Goal: Task Accomplishment & Management: Complete application form

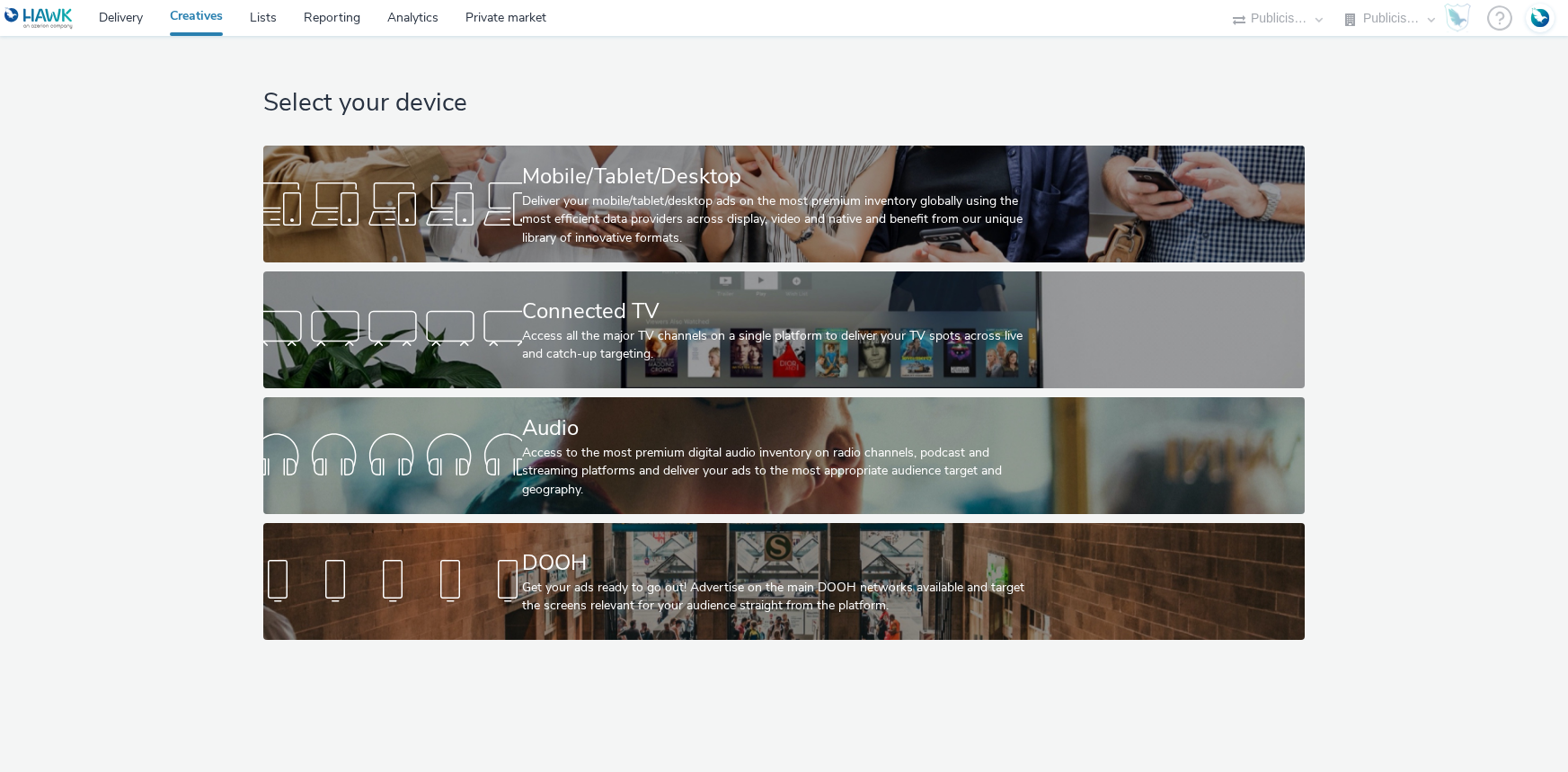
select select "d07aba32-d775-4fed-a722-f10c6504dd64"
select select "f97d6638-e0a1-4f7a-bf46-55015878e29e"
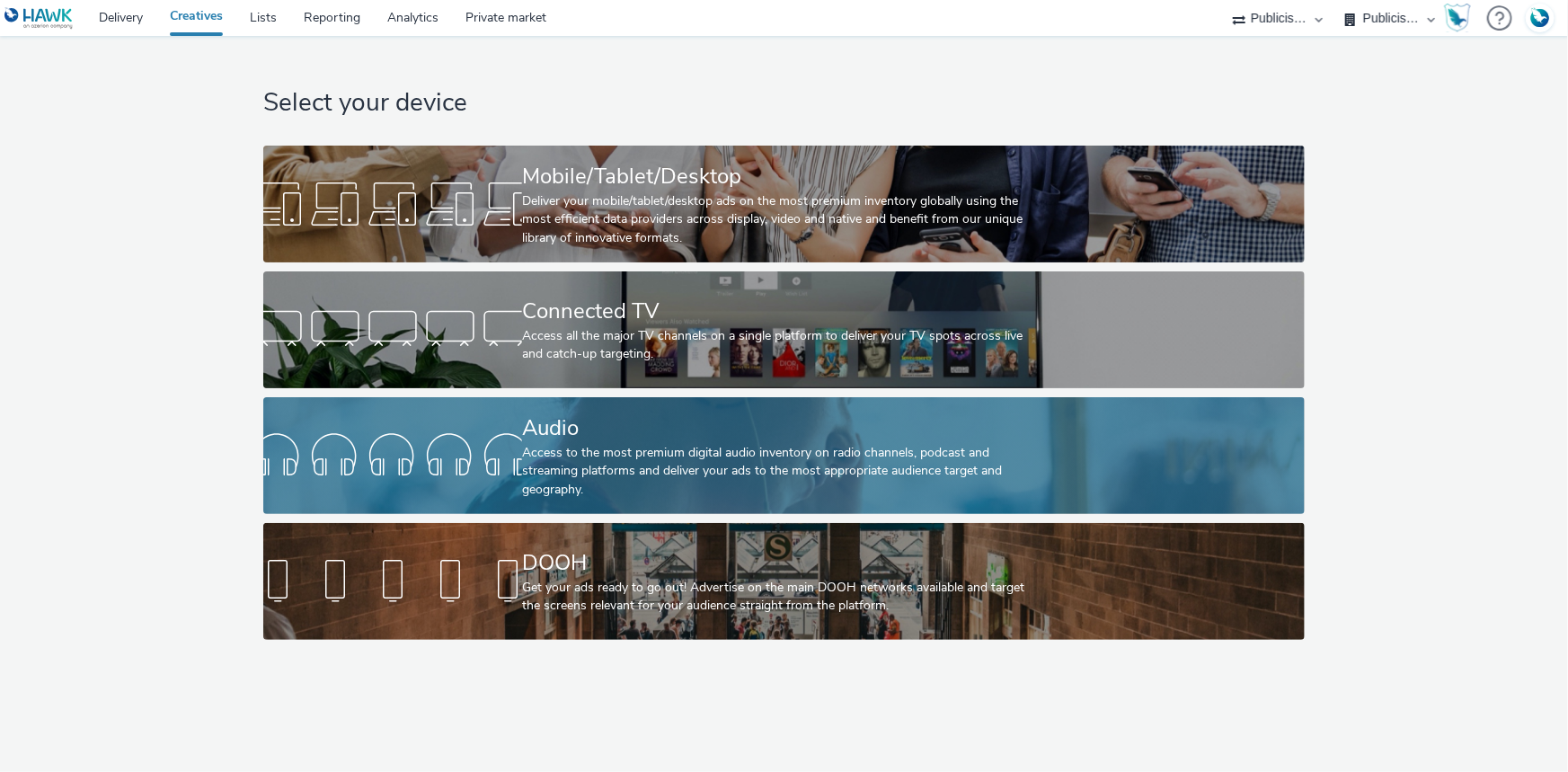
click at [566, 433] on div "Audio" at bounding box center [780, 428] width 516 height 31
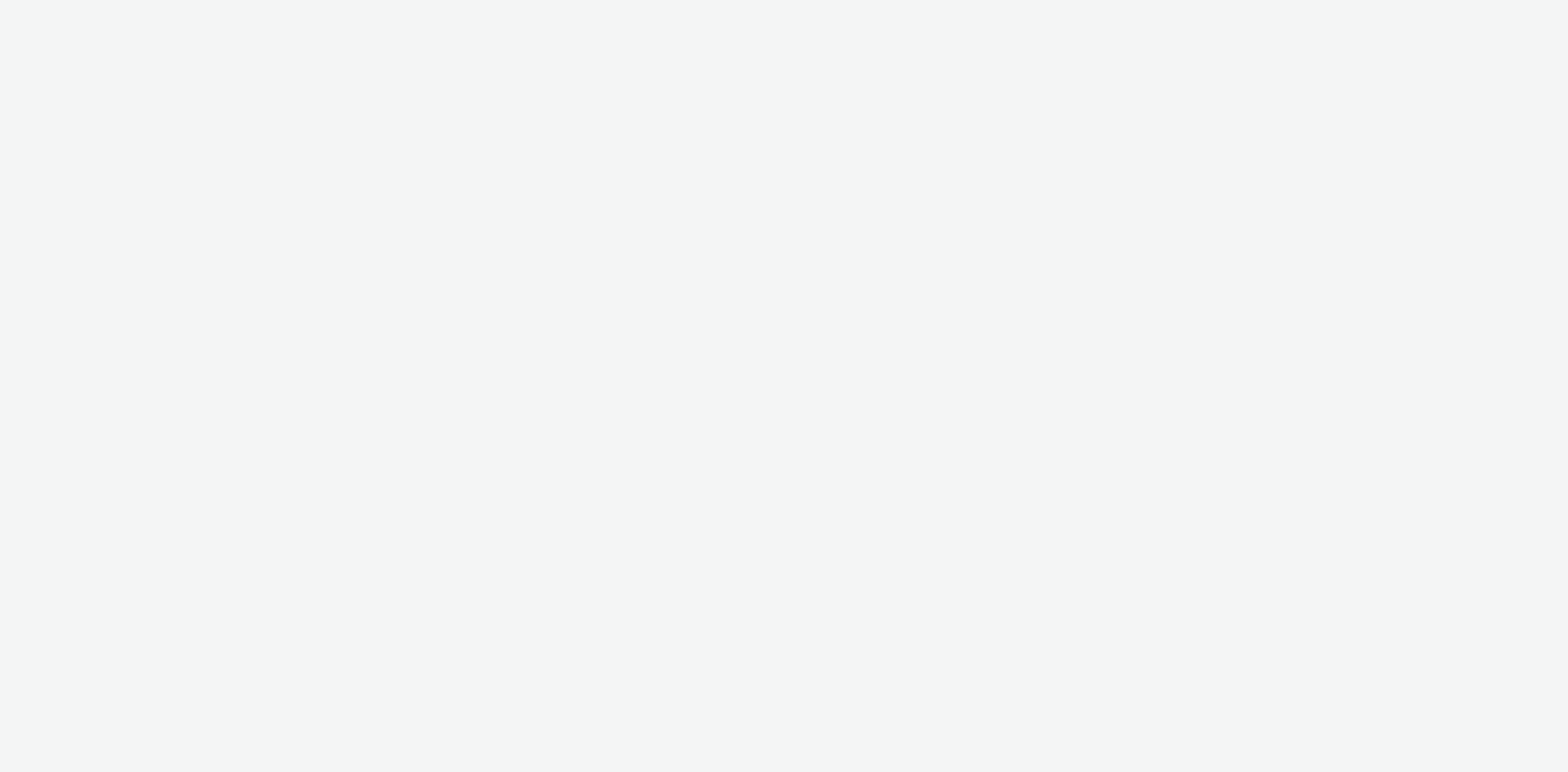
select select "d07aba32-d775-4fed-a722-f10c6504dd64"
select select "f97d6638-e0a1-4f7a-bf46-55015878e29e"
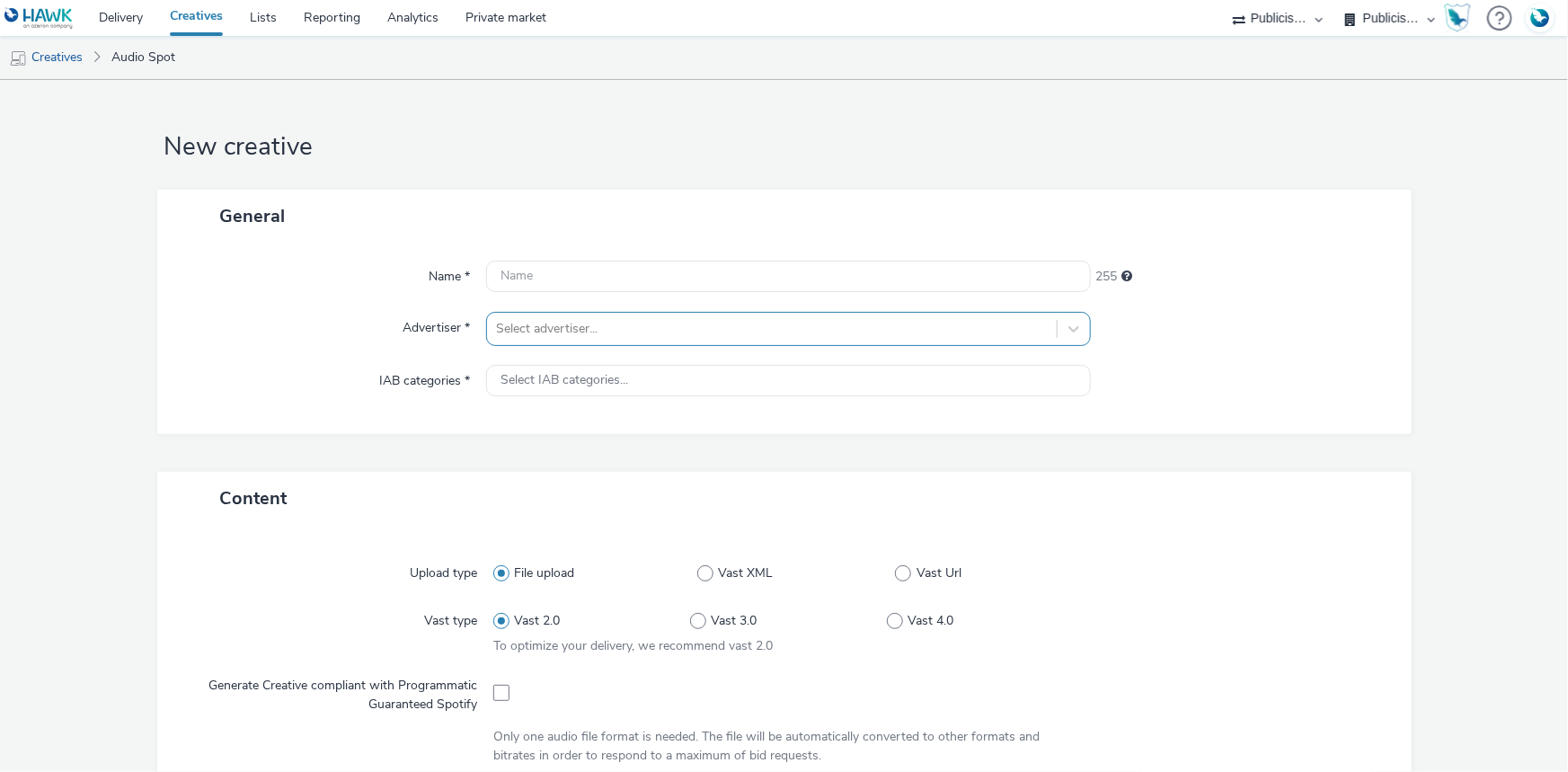
click at [592, 320] on div at bounding box center [771, 329] width 551 height 22
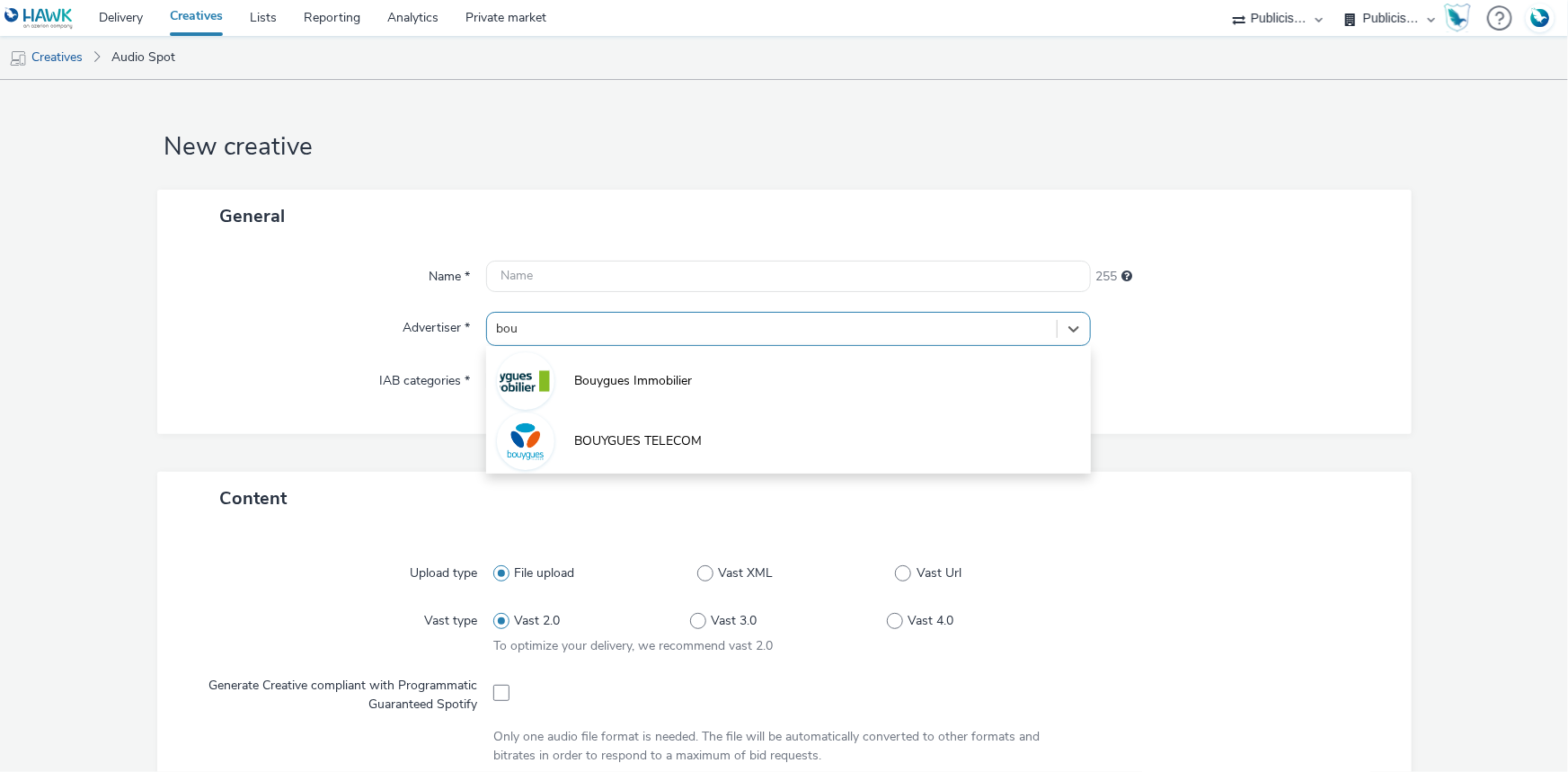
type input "bouy"
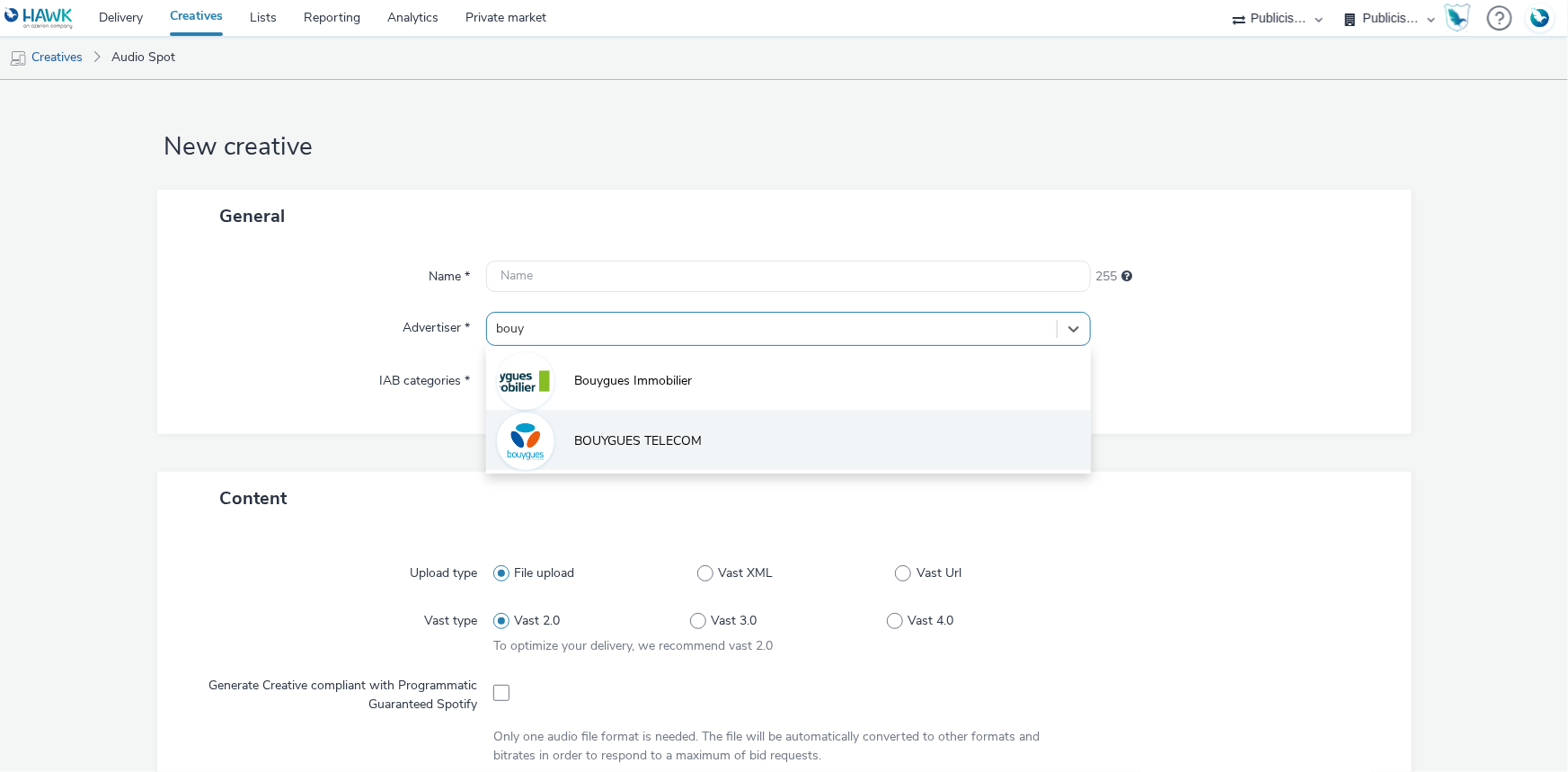
click at [575, 430] on li "BOUYGUES TELECOM" at bounding box center [787, 439] width 604 height 60
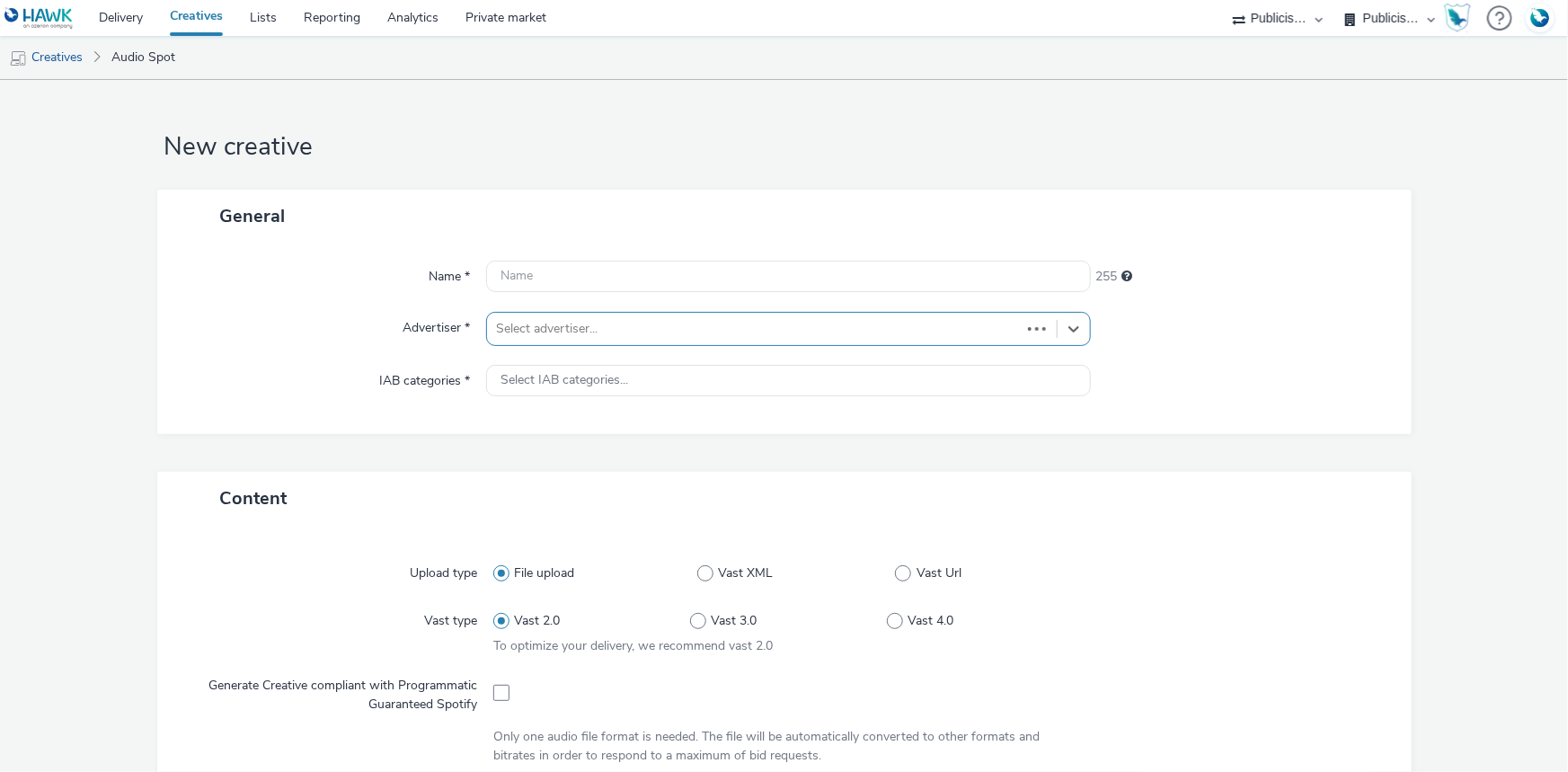
type input "[URL][DOMAIN_NAME]"
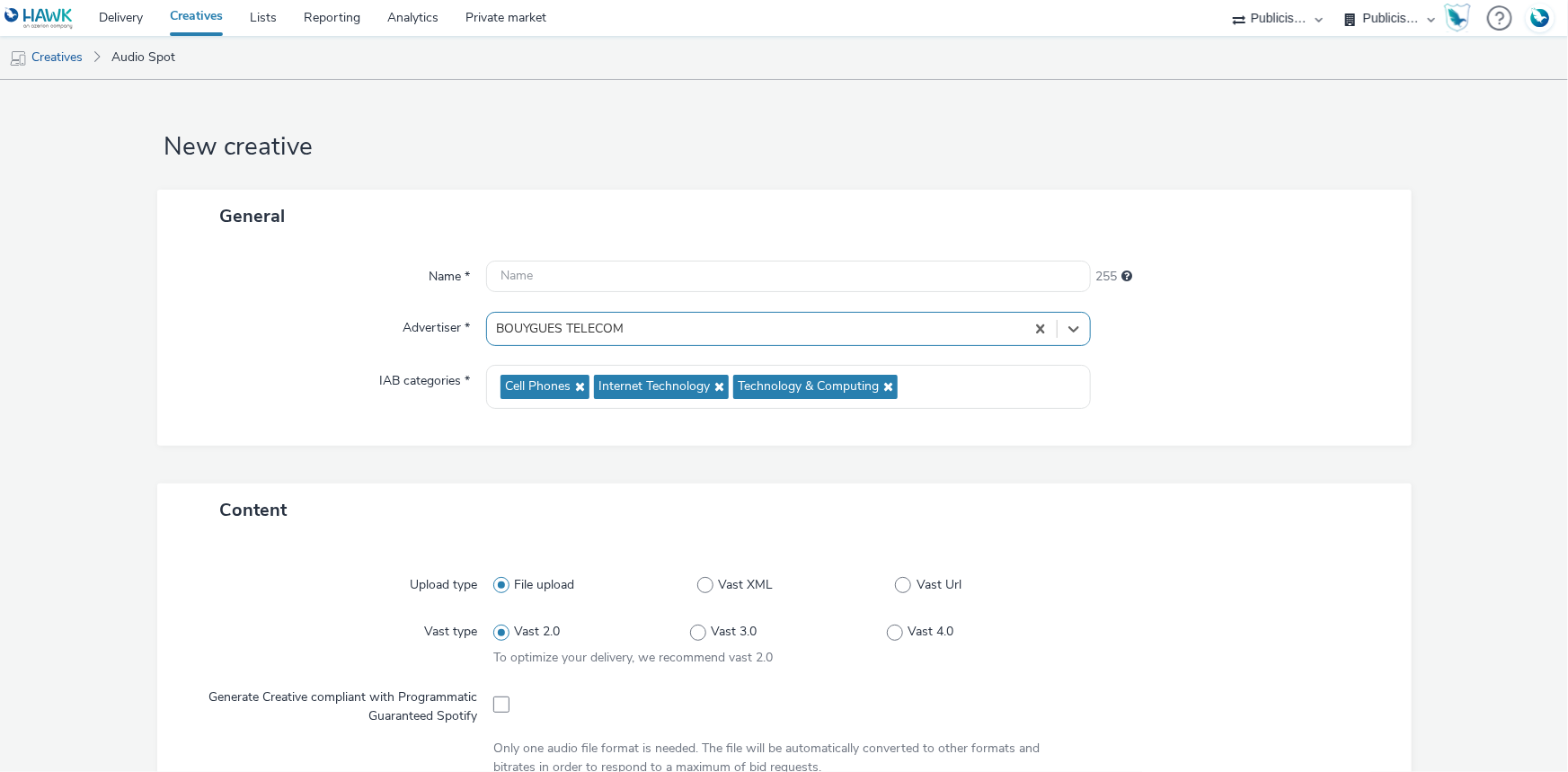
click at [507, 703] on div at bounding box center [788, 702] width 591 height 44
click at [494, 704] on span at bounding box center [501, 704] width 17 height 17
checkbox input "true"
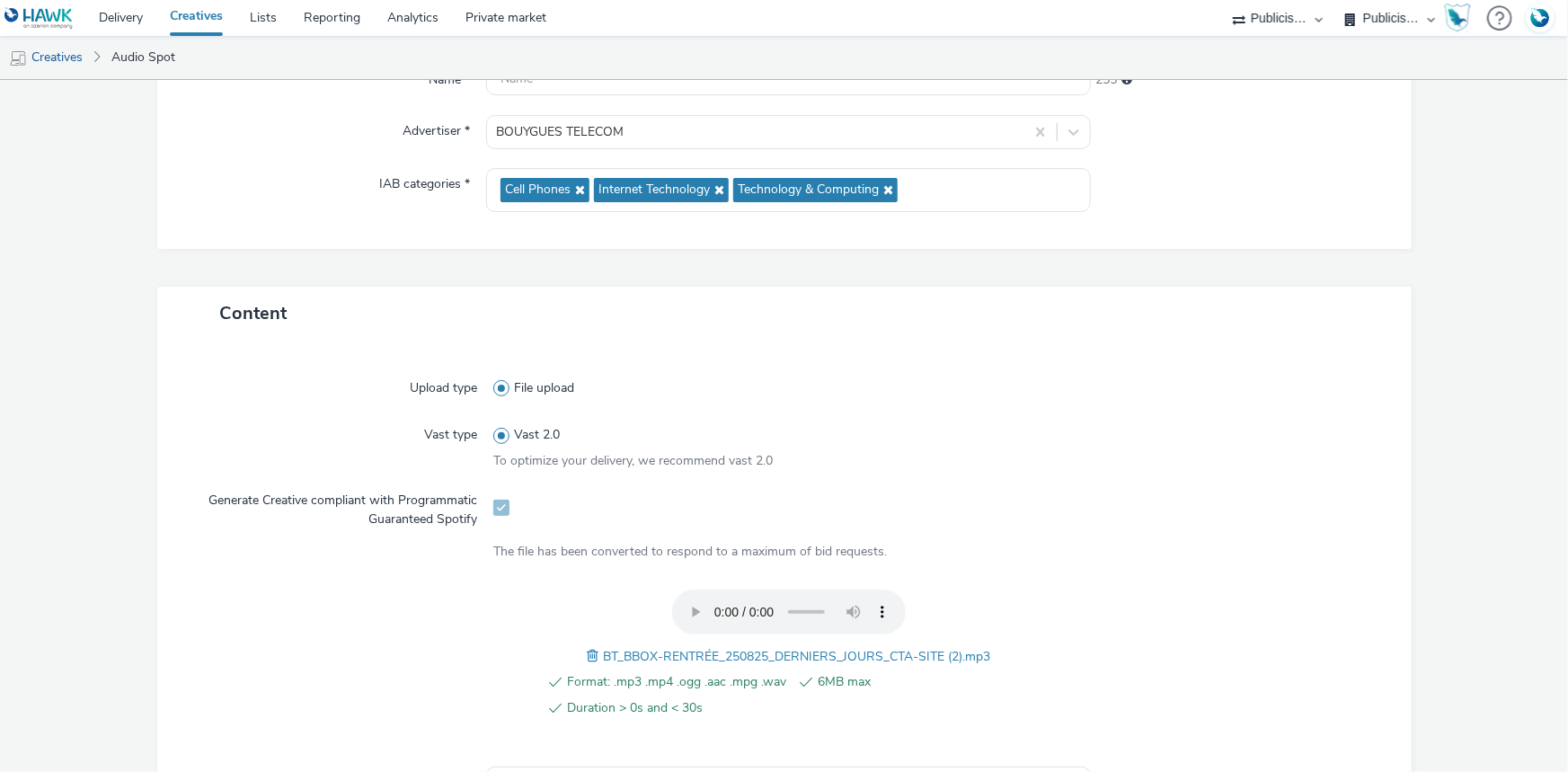
scroll to position [326, 0]
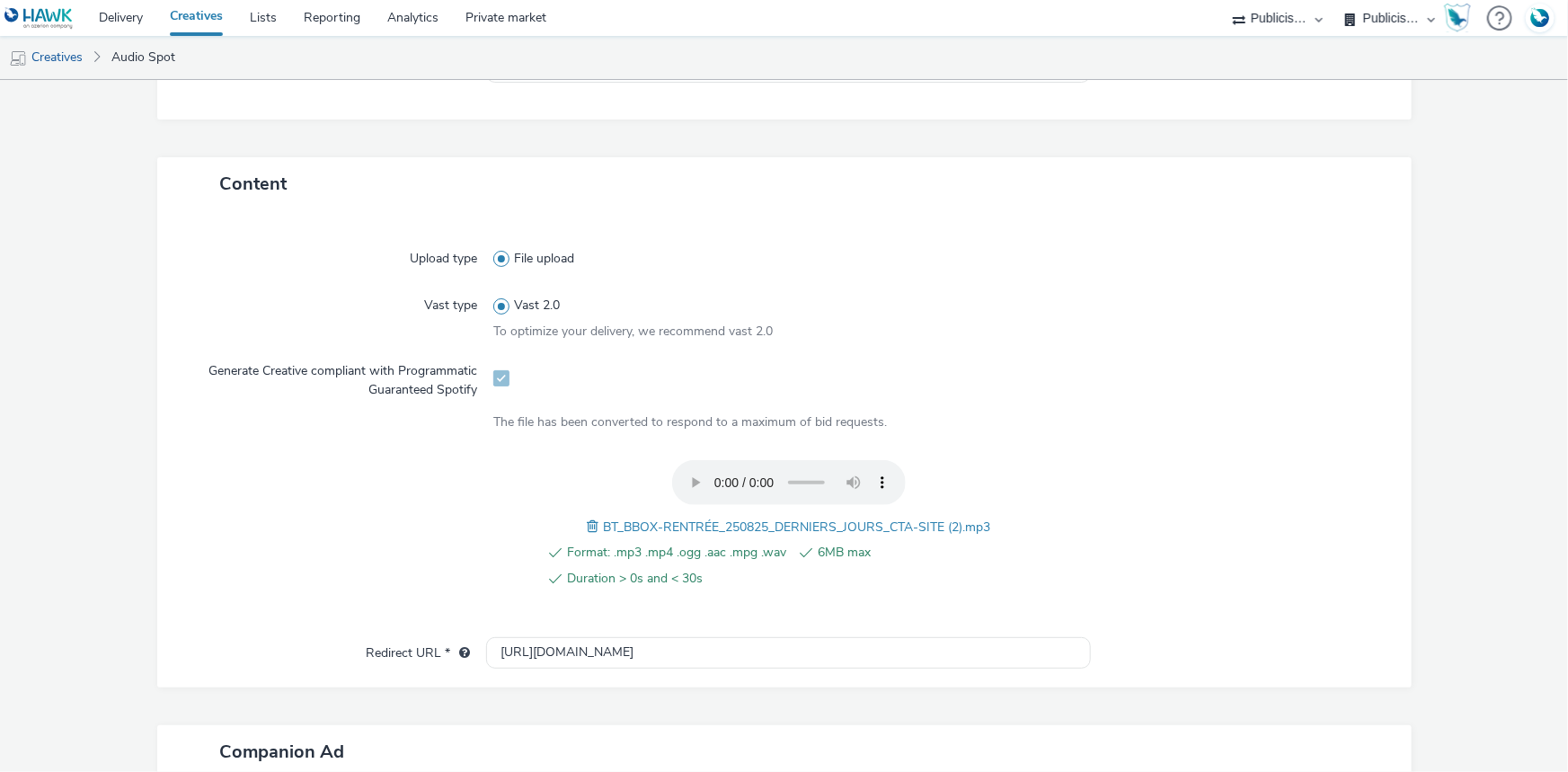
click at [693, 537] on div "Format: .mp3 .mp4 .ogg .aac .mpg .wav 6MB max Duration > 0s and < 30s BT_BBOX-R…" at bounding box center [788, 534] width 591 height 148
click at [693, 522] on span "BT_BBOX-RENTRÉE_250825_DERNIERS_JOURS_CTA-SITE (2).mp3" at bounding box center [795, 526] width 387 height 17
copy span "BT_BBOX-RENTRÉE_250825_DERNIERS_JOURS_CTA-SITE (2).mp3"
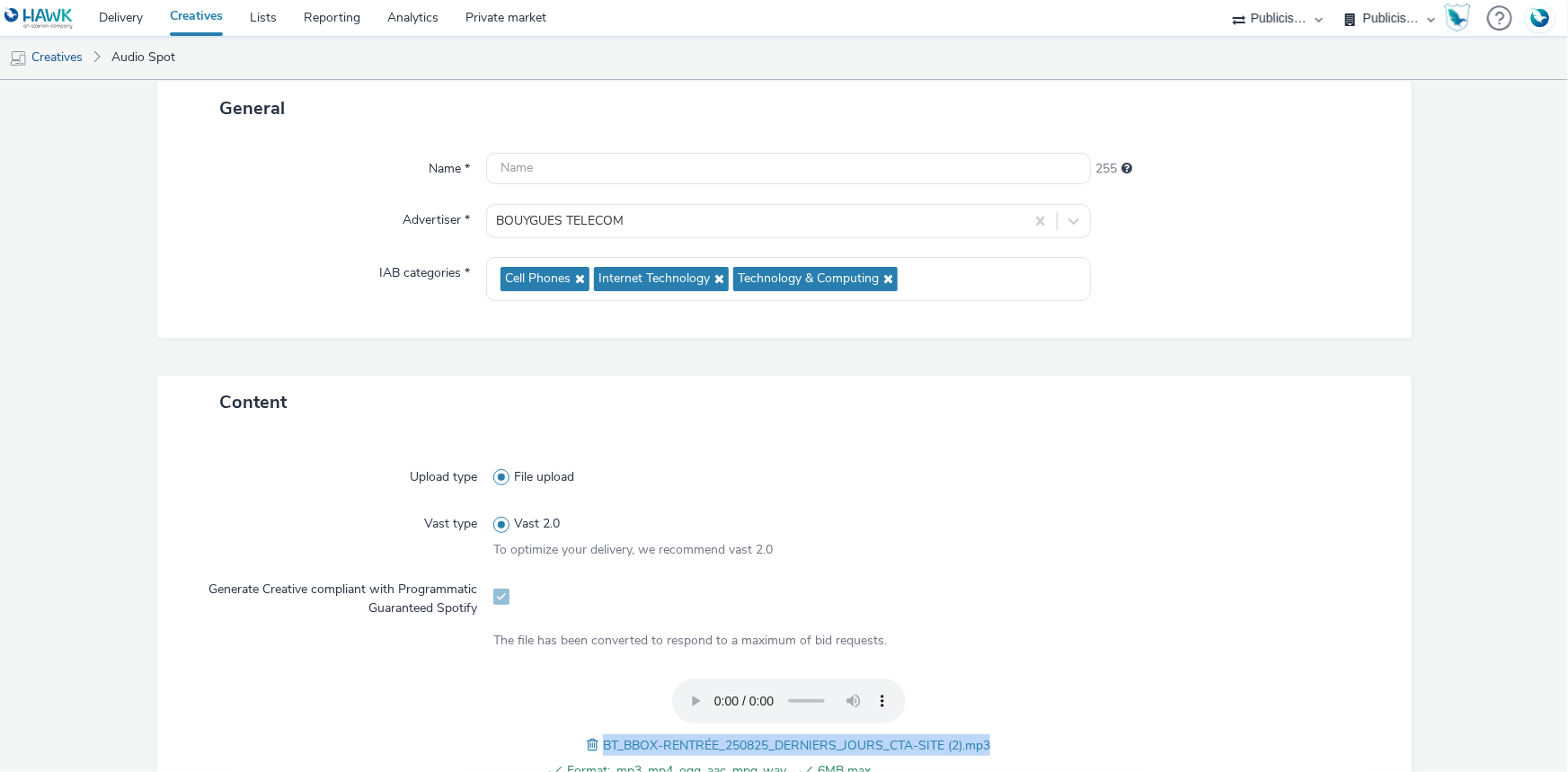
scroll to position [0, 0]
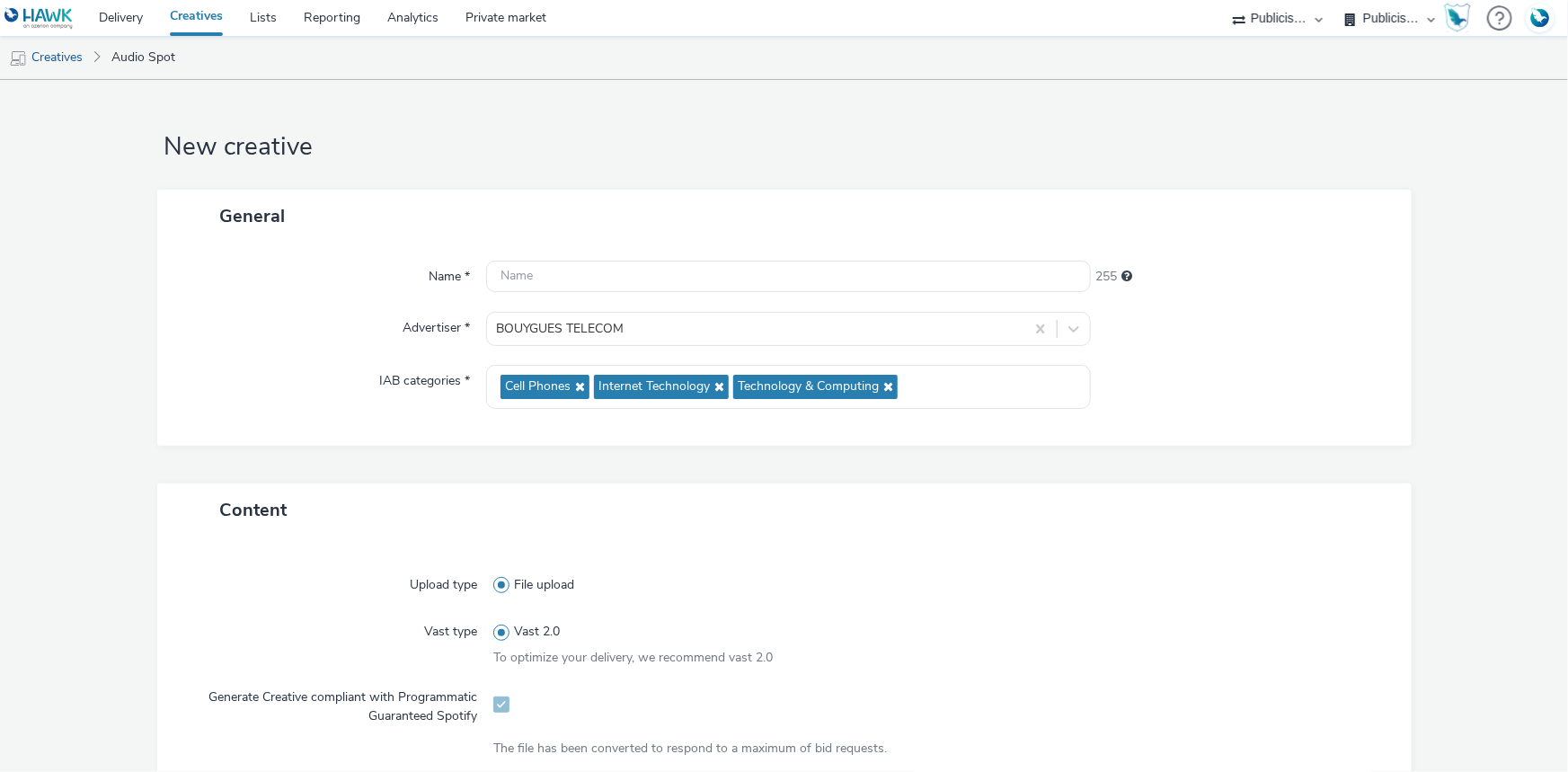
click at [545, 245] on div "Name * 255 Advertiser * BOUYGUES TELECOM IAB categories * Cell Phones Internet …" at bounding box center [784, 344] width 1254 height 203
click at [541, 265] on input "text" at bounding box center [787, 276] width 604 height 31
paste input "BT_BBOX-RENTRÉE_250825_DERNIERS_JOURS_CTA-SITE (2).mp3"
type input "BT_BBOX-RENTRÉE_250825_DERNIERS_JOURS_CTA-SITE_Spotify_LBC"
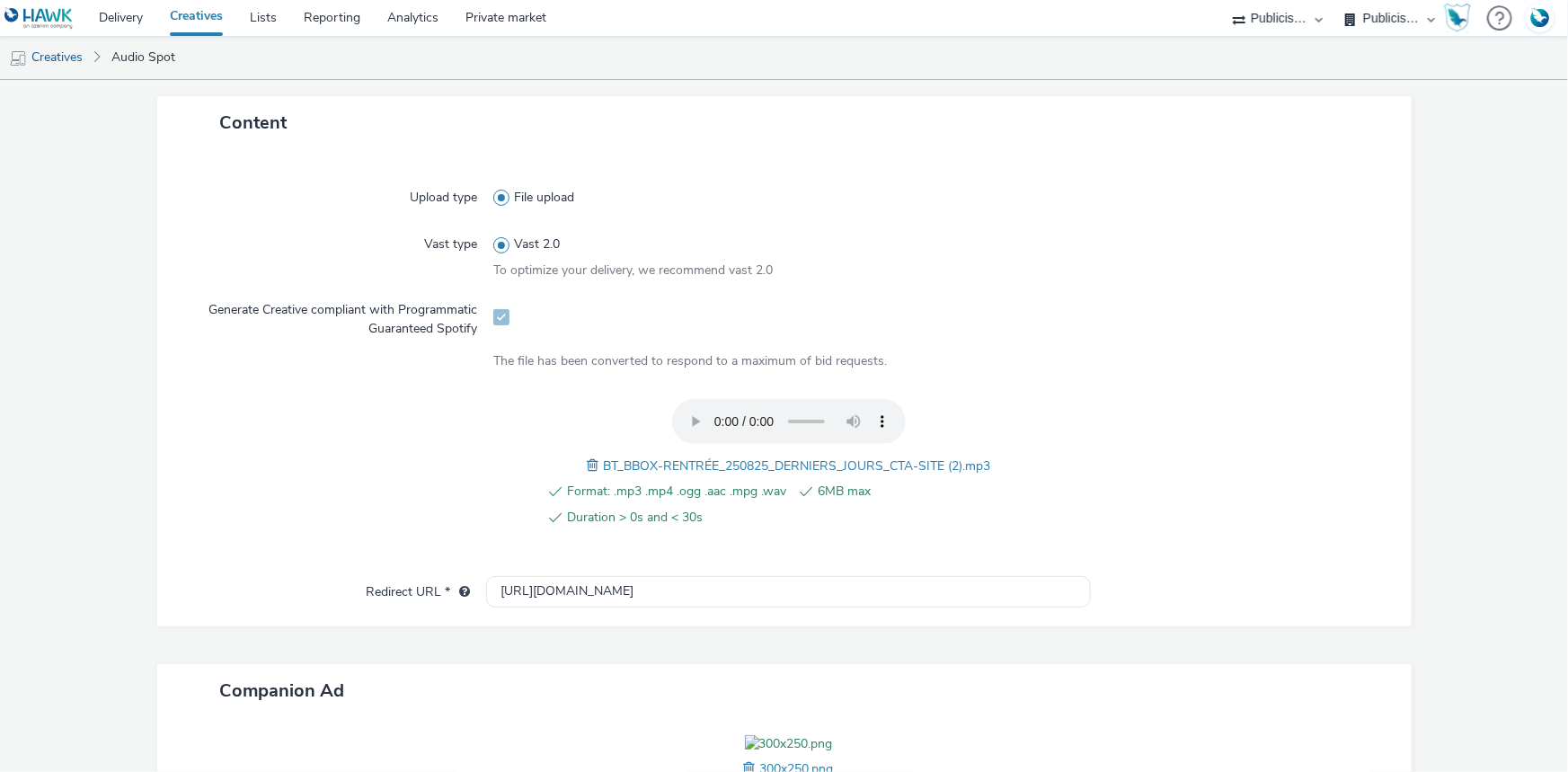
scroll to position [490, 0]
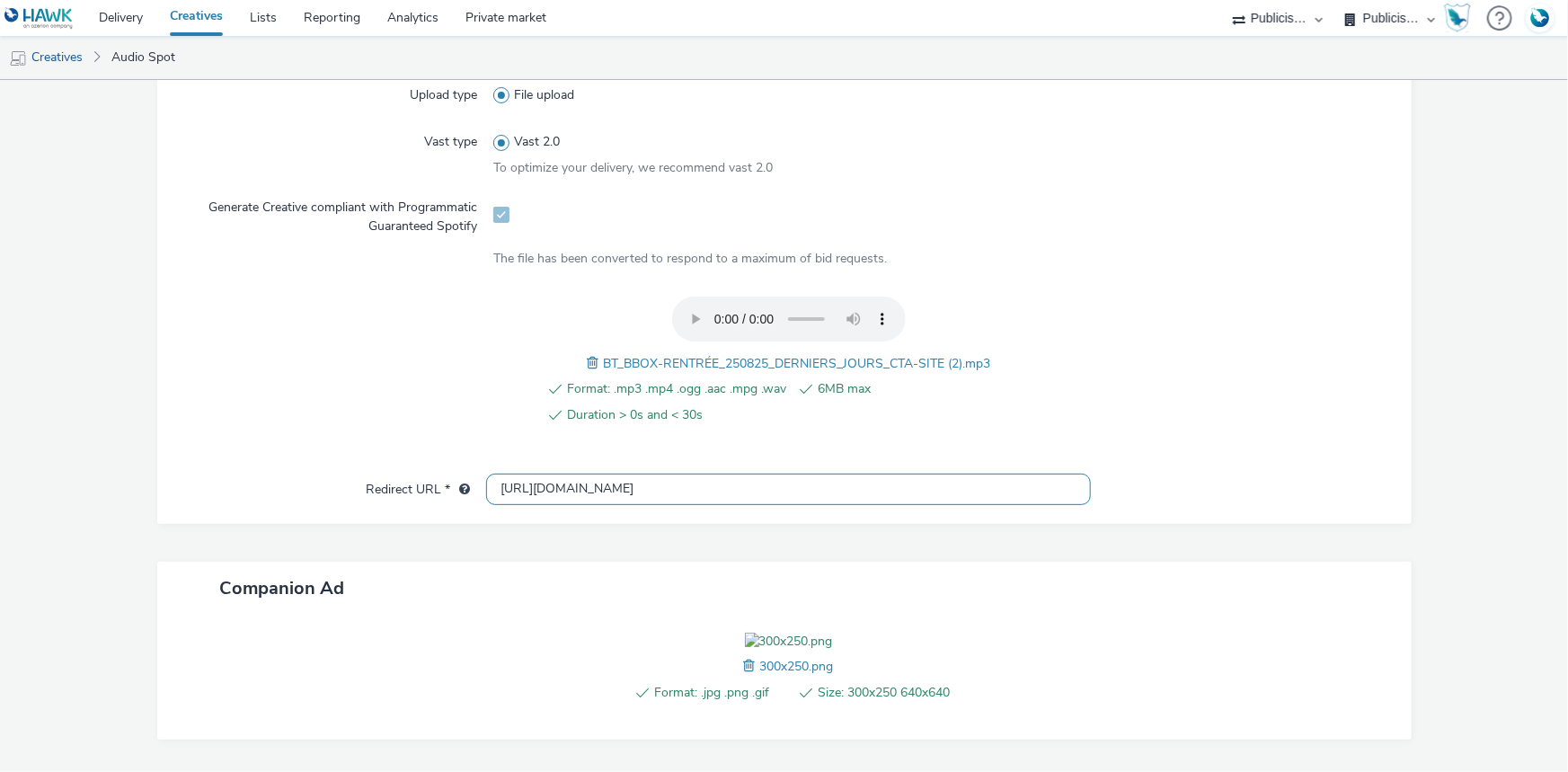
click at [590, 494] on input "http://bouyguestelecom.fr" at bounding box center [787, 489] width 604 height 31
paste input "s://ad.doubleclick.net/ddm/trackclk/N975648.3145634HAWK/B34108244.428824030;dc_…"
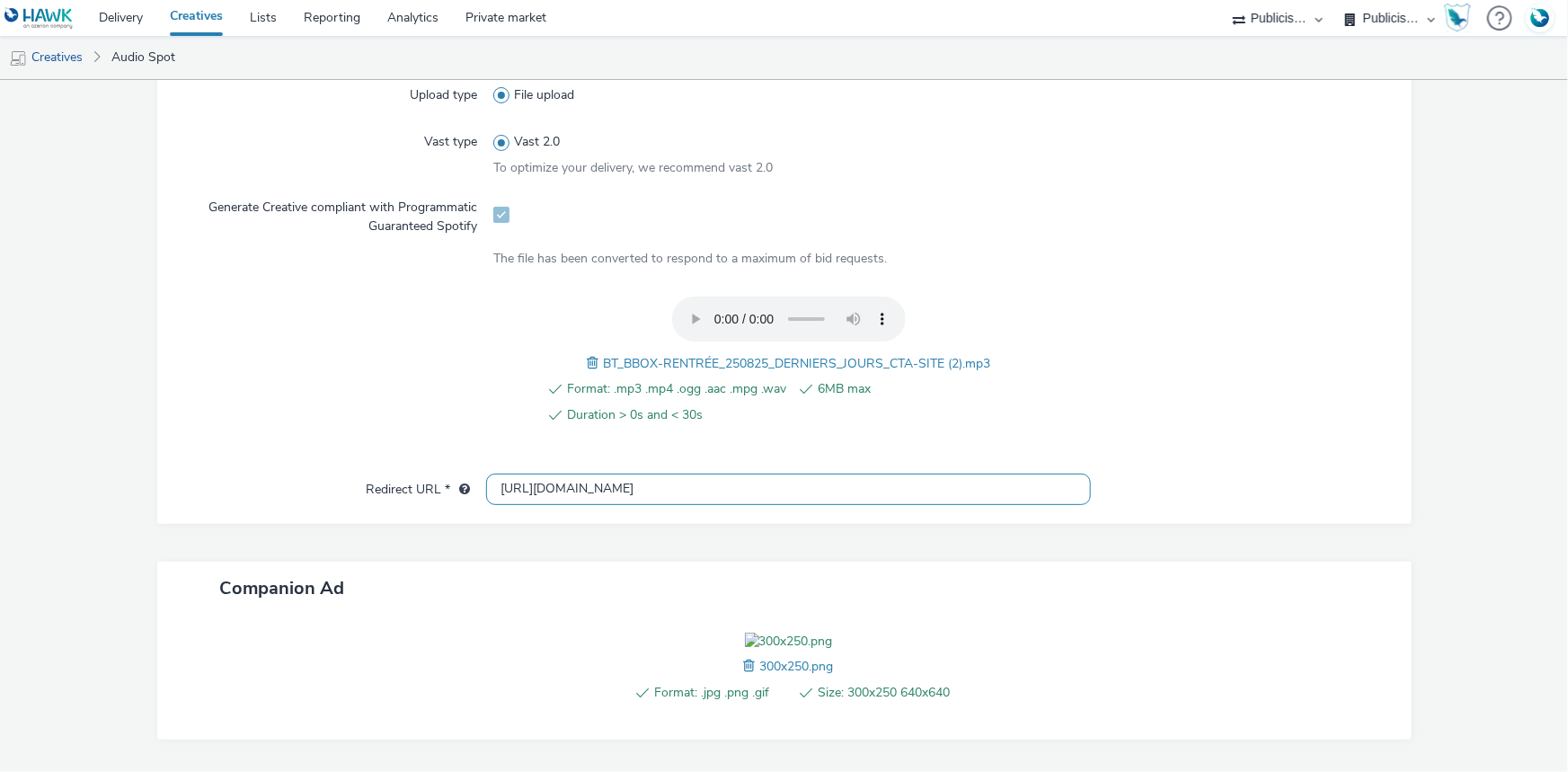
type input "https://ad.doubleclick.net/ddm/trackclk/N975648.3145634HAWK/B34108244.428824030…"
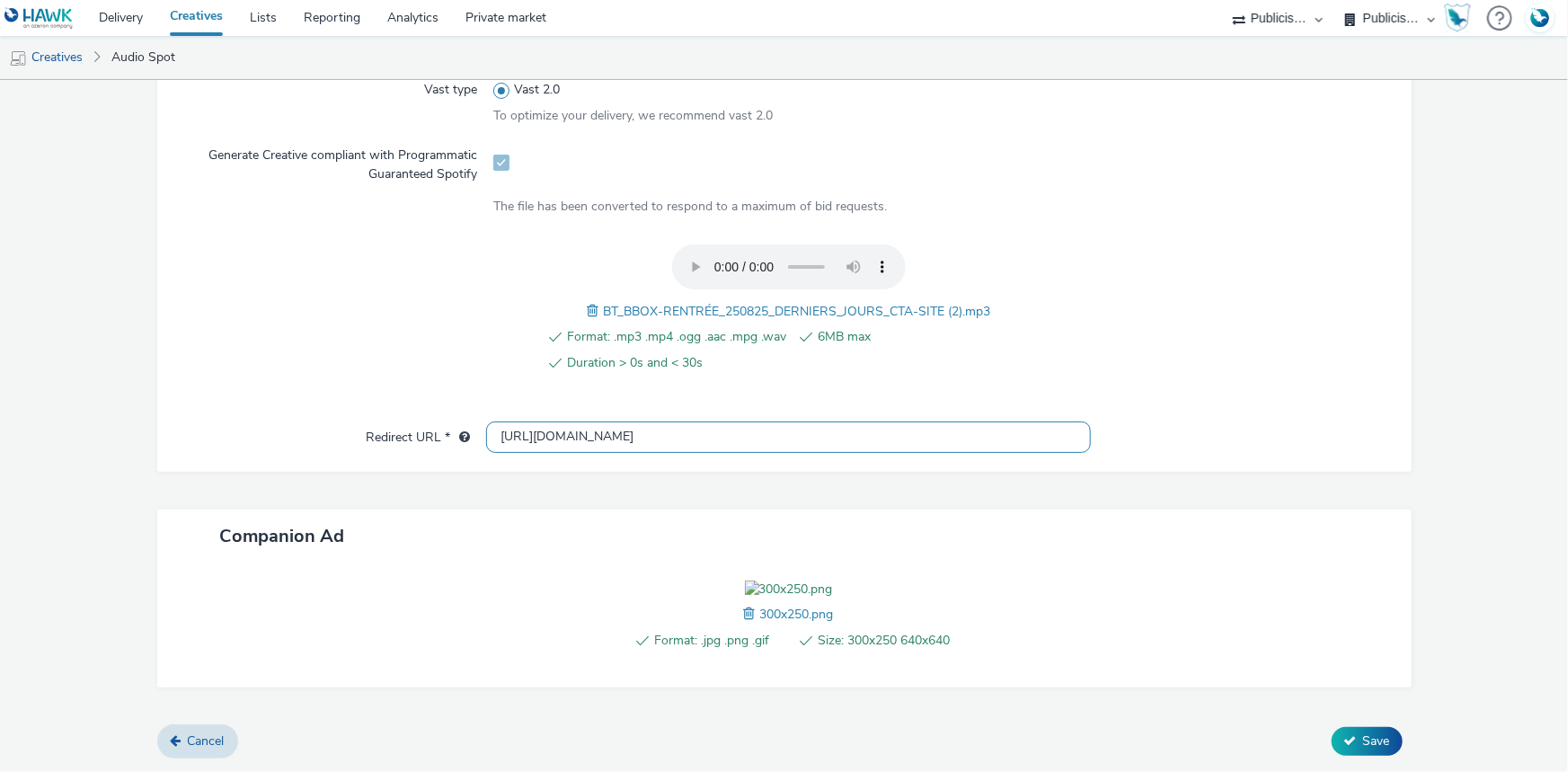
scroll to position [643, 0]
click at [1362, 737] on span "Save" at bounding box center [1376, 741] width 27 height 17
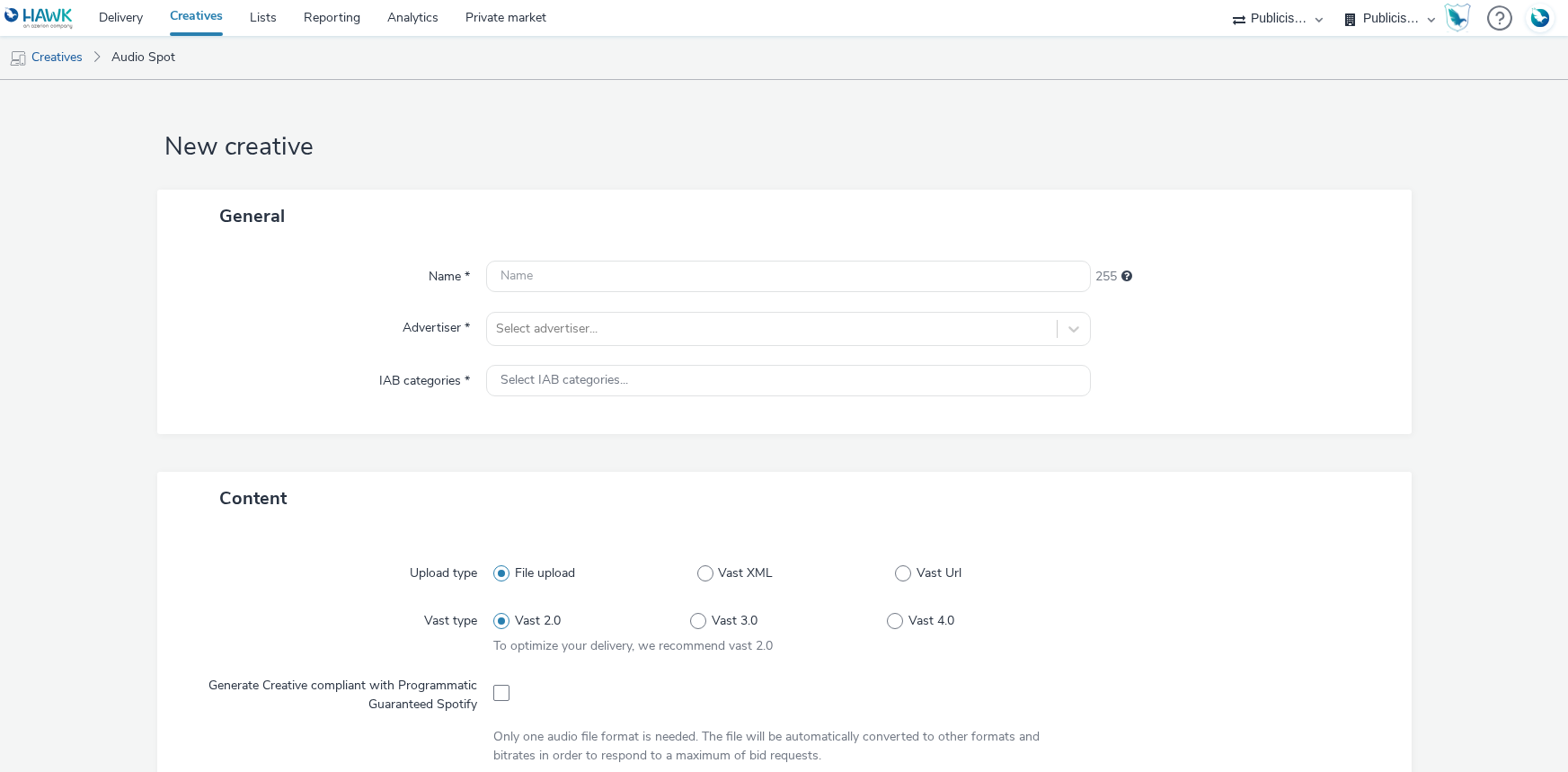
select select "d07aba32-d775-4fed-a722-f10c6504dd64"
select select "f97d6638-e0a1-4f7a-bf46-55015878e29e"
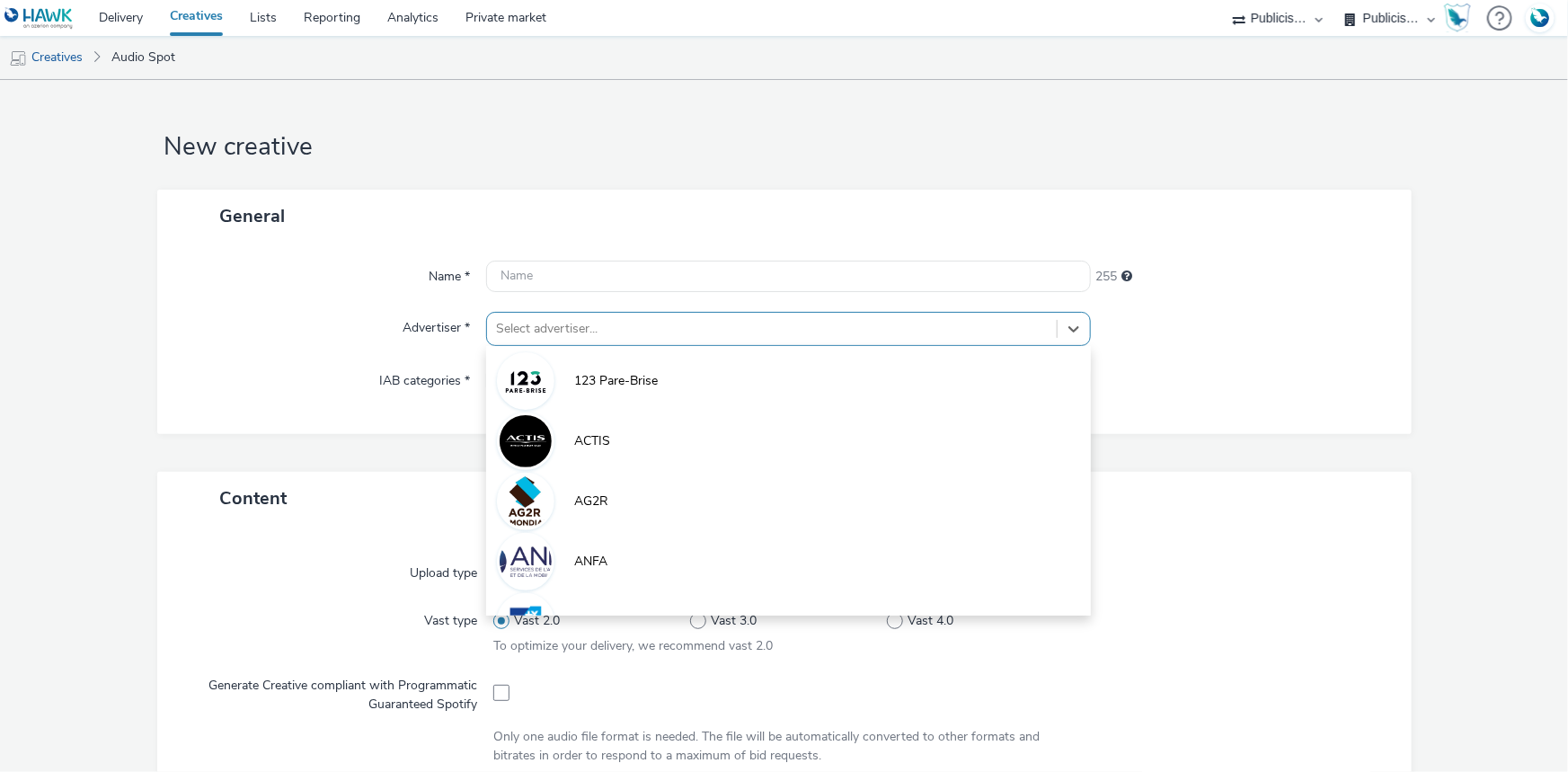
click at [611, 342] on div "Select advertiser..." at bounding box center [772, 328] width 570 height 28
type input "bou"
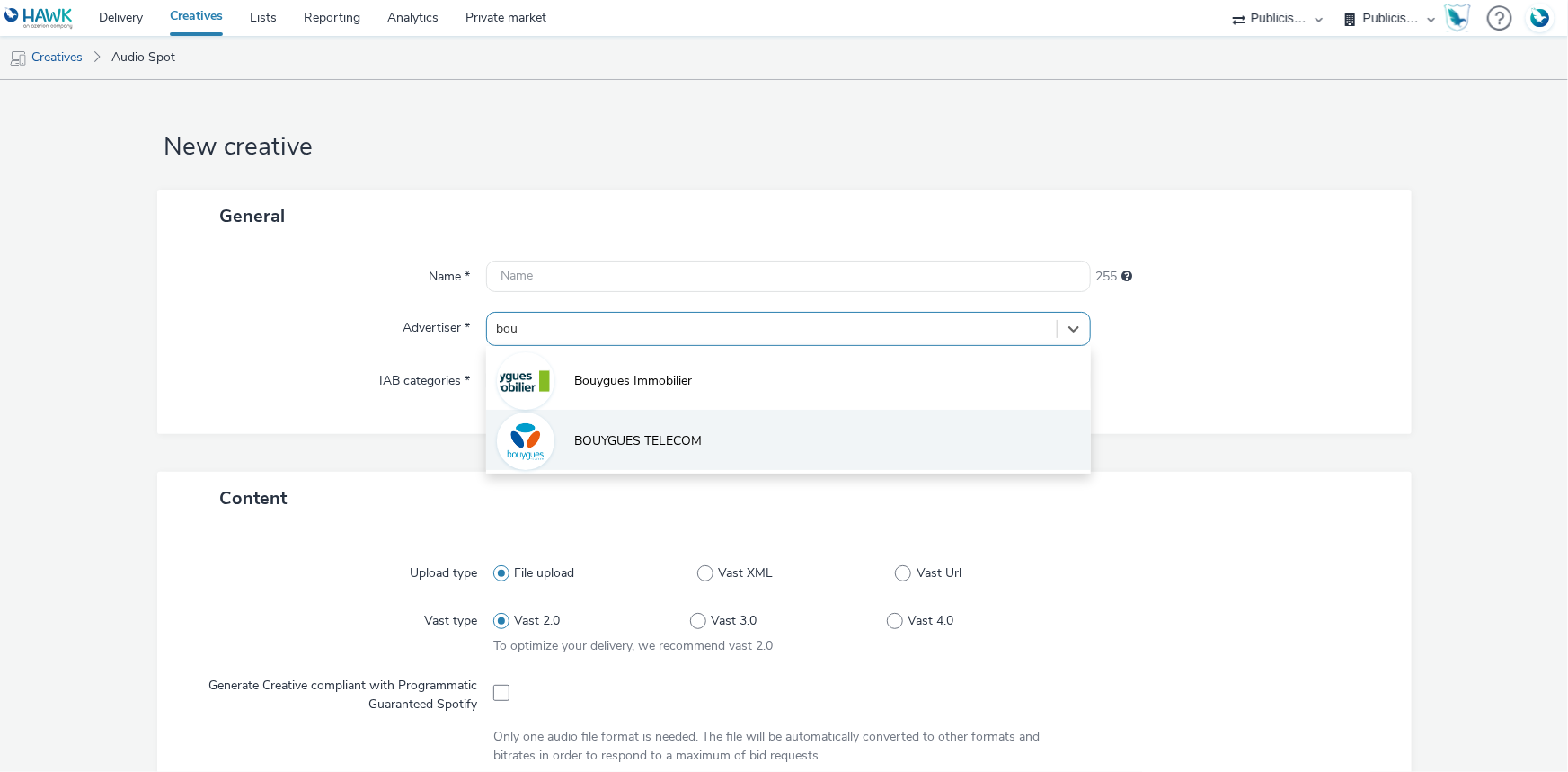
click at [654, 448] on span "BOUYGUES TELECOM" at bounding box center [638, 441] width 127 height 18
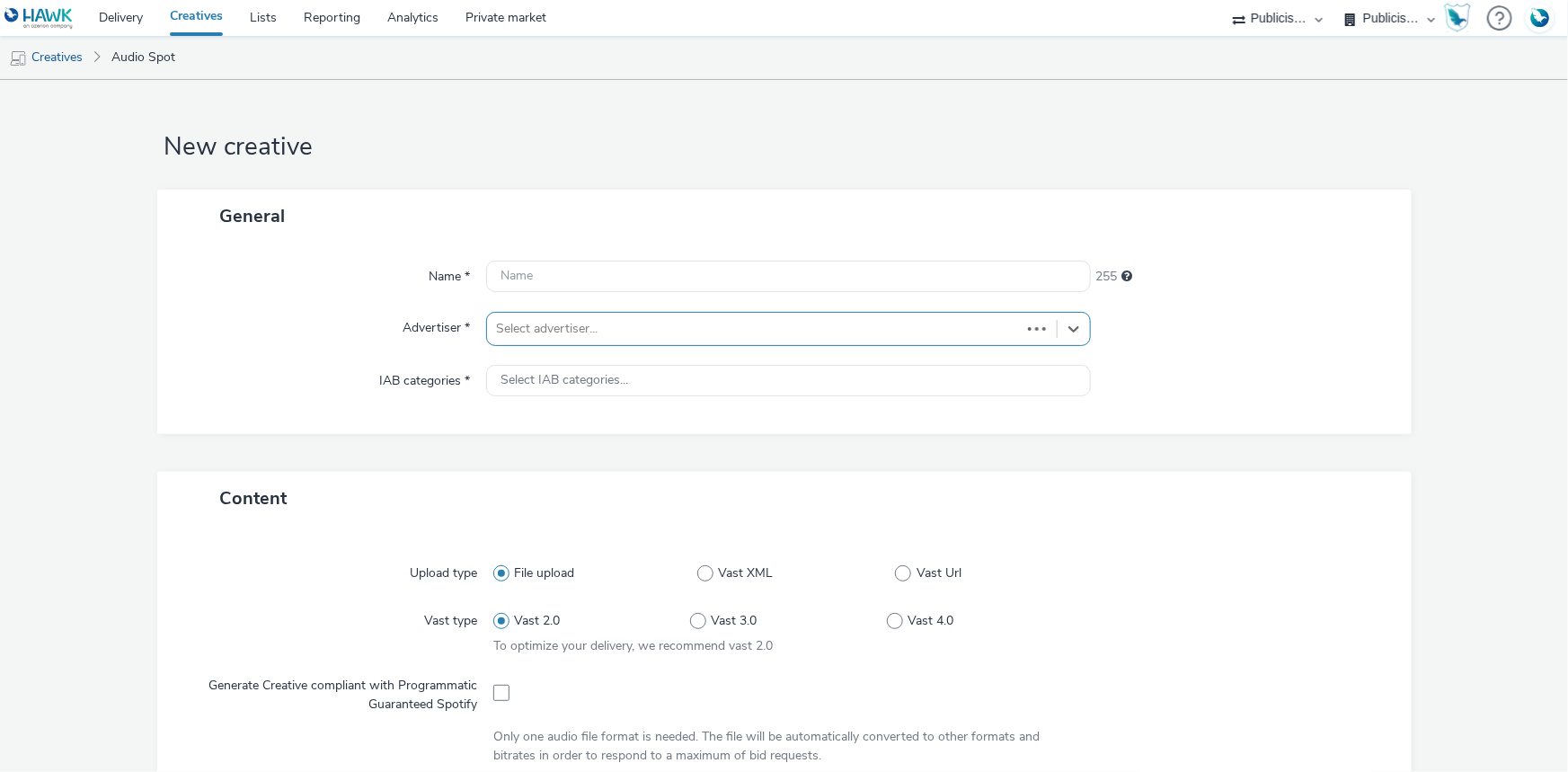
type input "http://bouyguestelecom.fr"
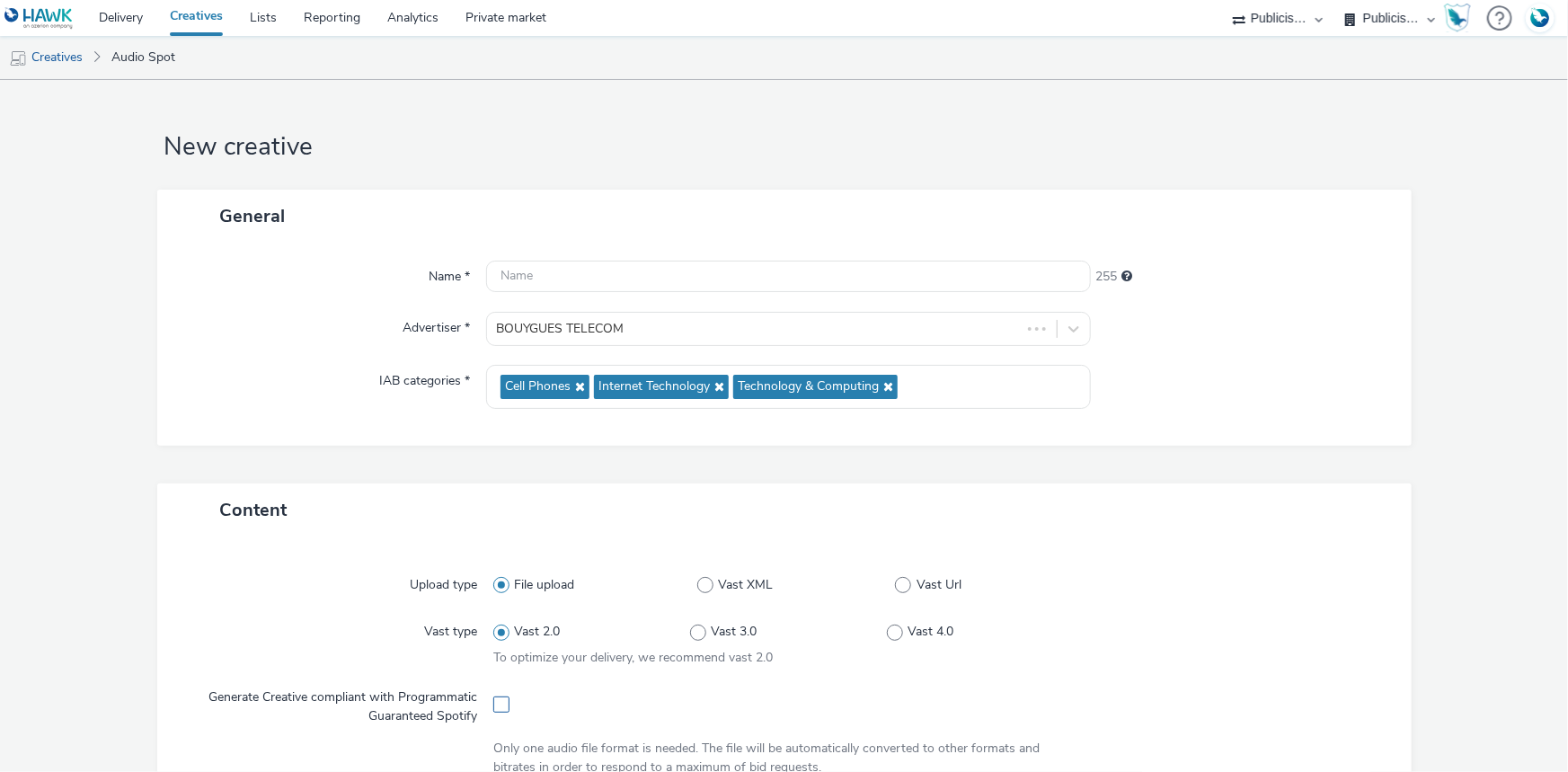
click at [502, 701] on span at bounding box center [501, 704] width 17 height 17
checkbox input "true"
click at [554, 266] on input "text" at bounding box center [787, 276] width 604 height 31
paste input "BT_BBOX-RENTRÉE_250825_DERNIERS_JOURS_CTA-SITE (2).mp3"
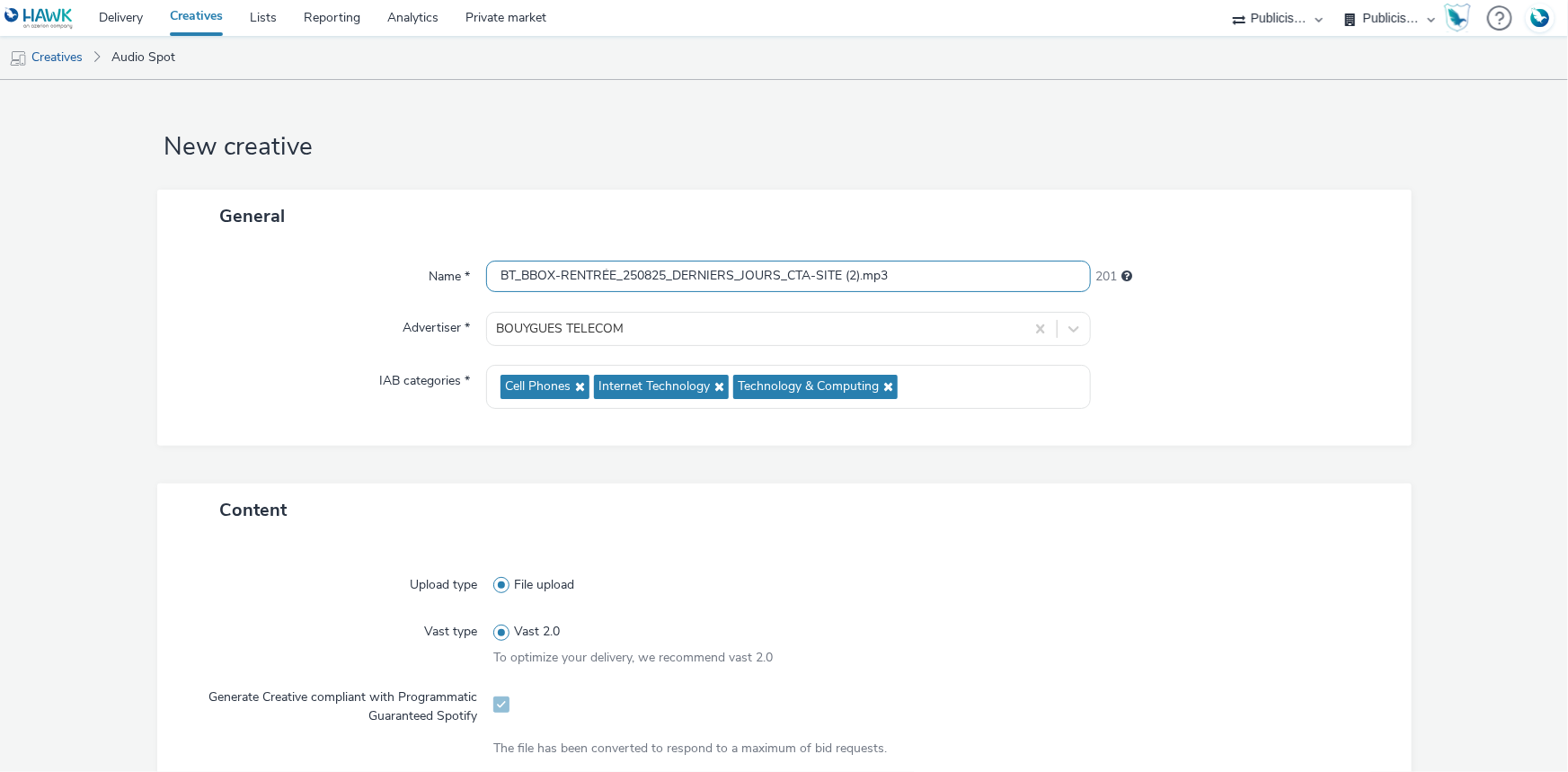
drag, startPoint x: 841, startPoint y: 270, endPoint x: 1124, endPoint y: 286, distance: 283.5
click at [1028, 298] on div "Name * BT_BBOX-RENTRÉE_250825_DERNIERS_JOURS_CTA-SITE (2).mp3 201 Advertiser * …" at bounding box center [784, 344] width 1254 height 203
type input "BT_BBOX-RENTRÉE_250825_DERNIERS_JOURS_CTA-SITE_Spotify"
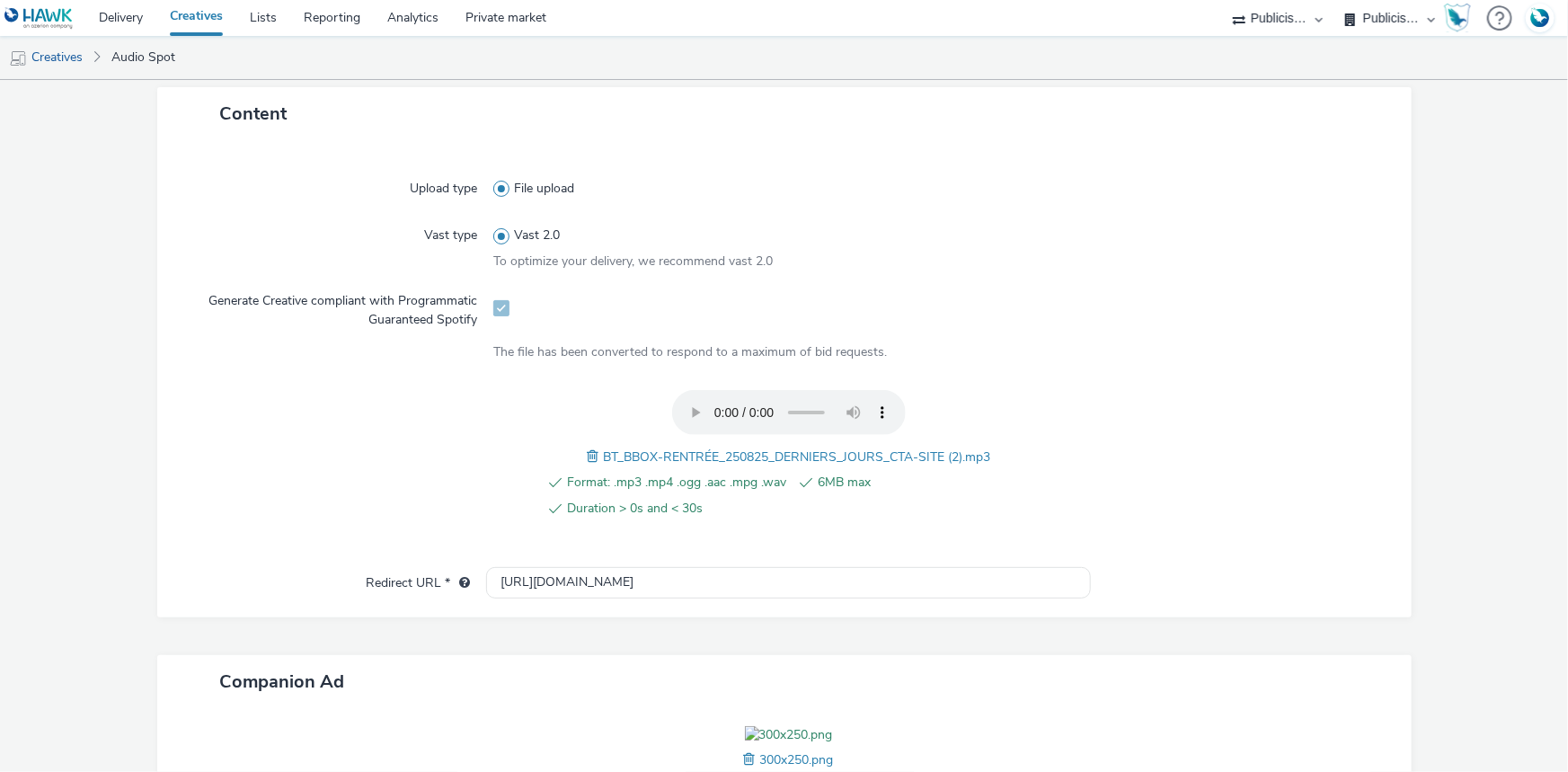
scroll to position [490, 0]
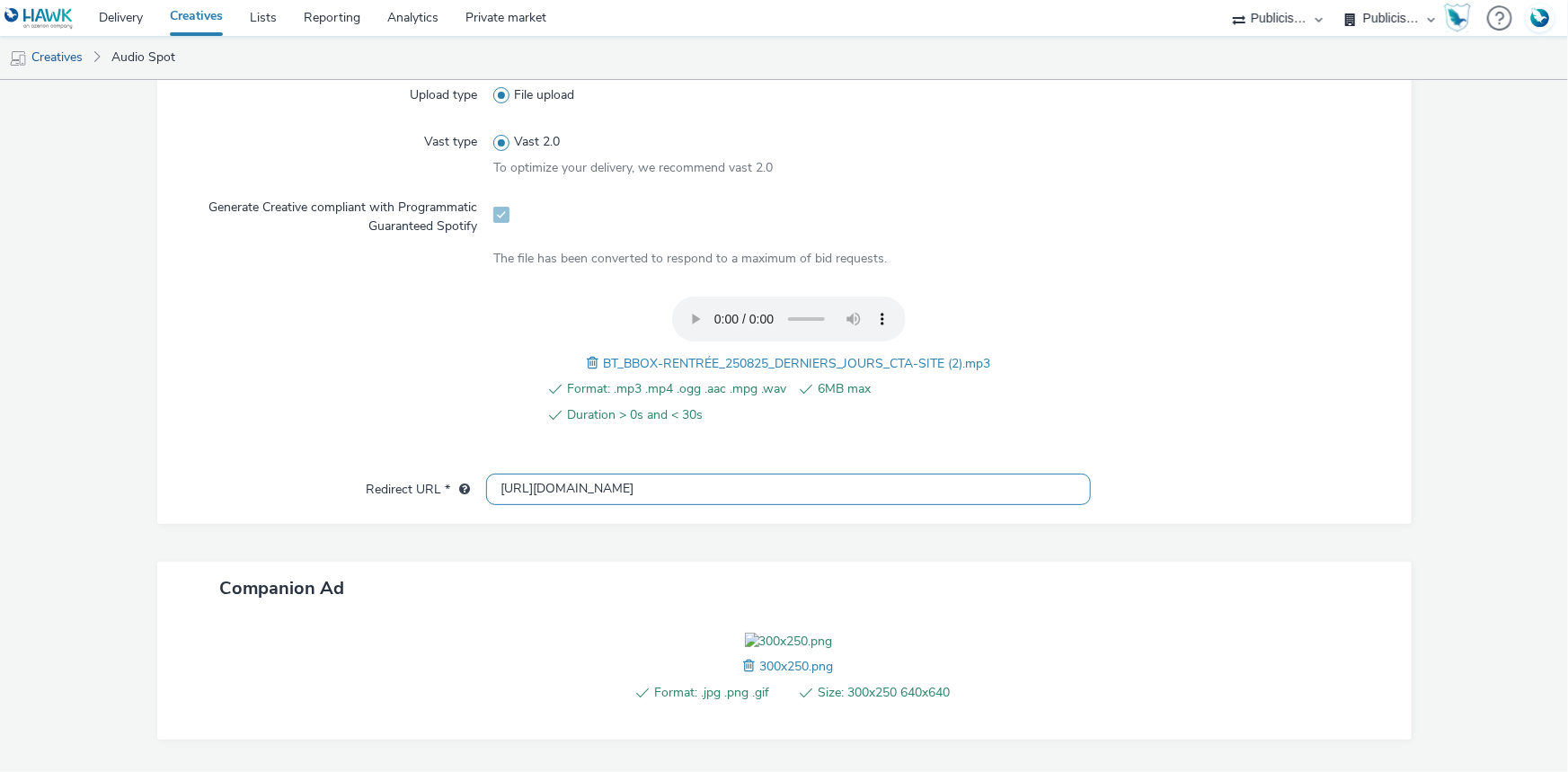
click at [611, 499] on input "http://bouyguestelecom.fr" at bounding box center [787, 489] width 604 height 31
paste input "s://ad.doubleclick.net/ddm/trackclk/N975648.3145634HAWK/B34108244.428820925;dc_…"
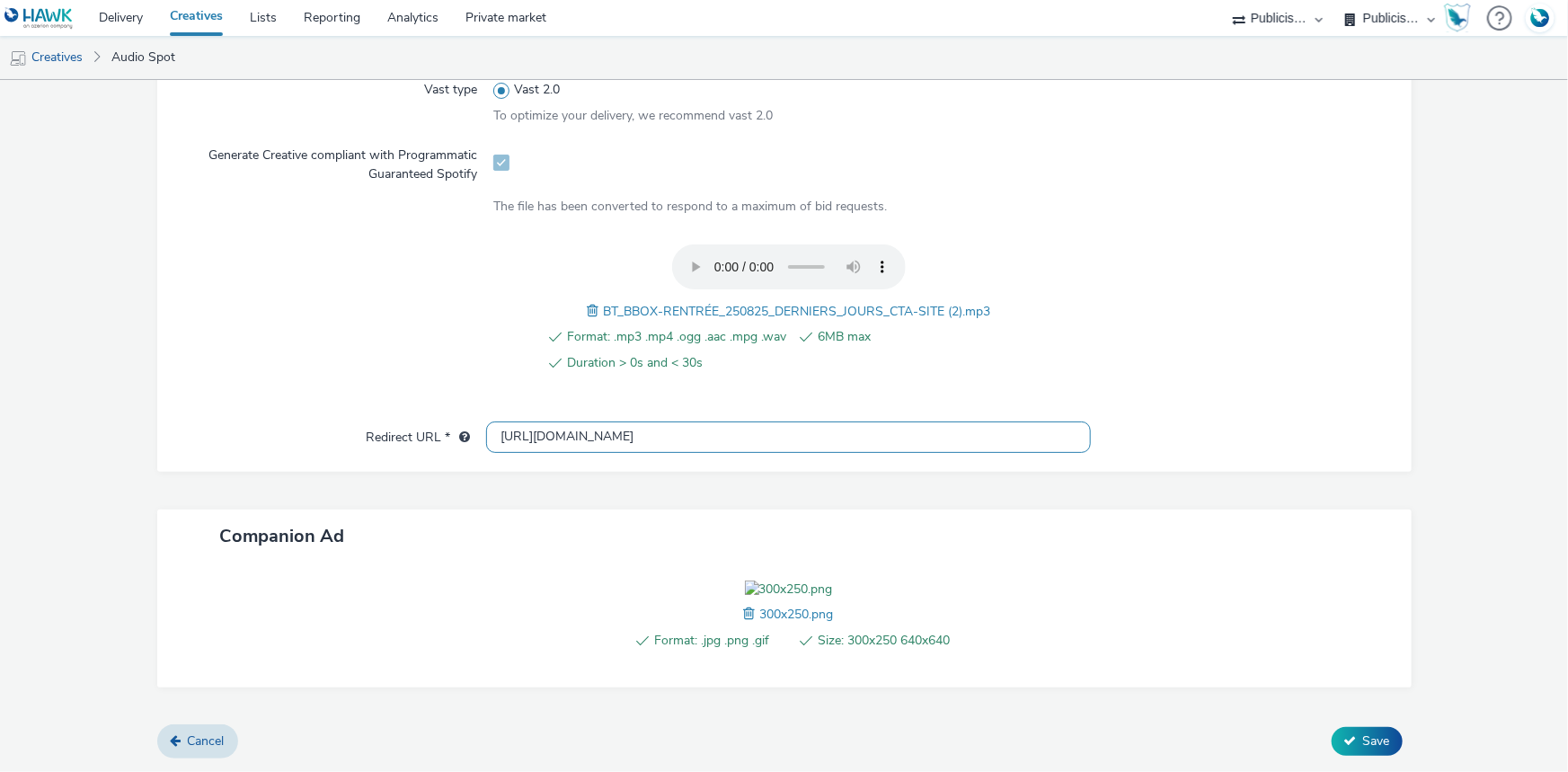
scroll to position [643, 0]
type input "https://ad.doubleclick.net/ddm/trackclk/N975648.3145634HAWK/B34108244.428820925…"
click at [1374, 748] on span "Save" at bounding box center [1376, 741] width 27 height 17
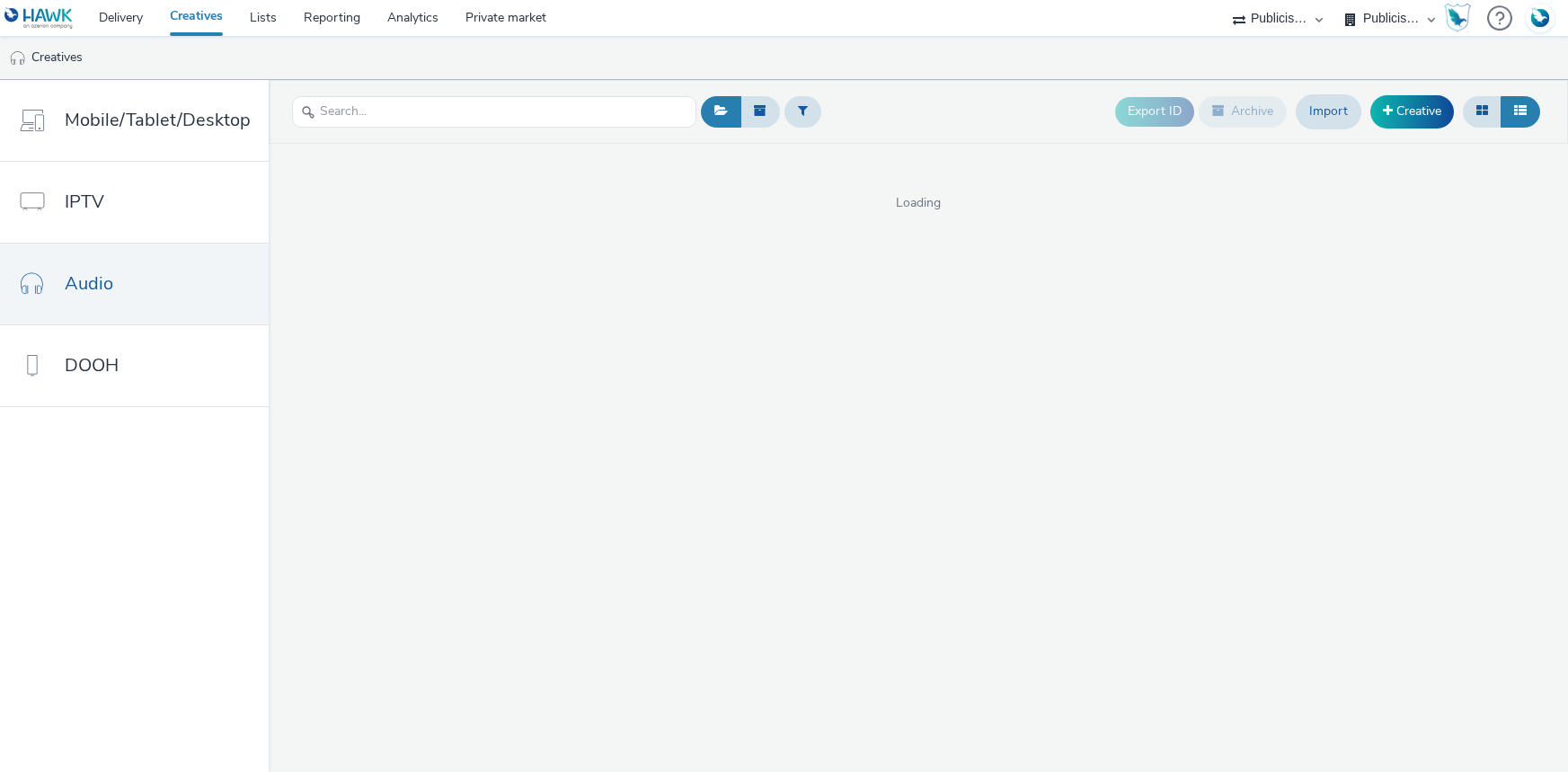
select select "d07aba32-d775-4fed-a722-f10c6504dd64"
select select "f97d6638-e0a1-4f7a-bf46-55015878e29e"
